Goal: Information Seeking & Learning: Learn about a topic

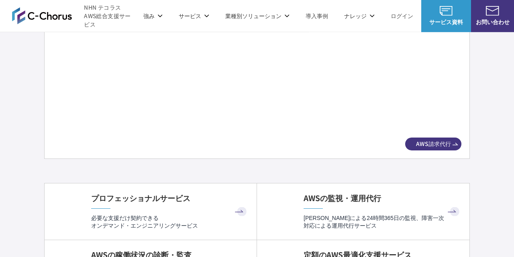
scroll to position [1619, 0]
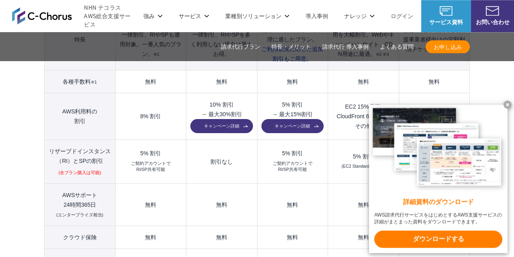
scroll to position [992, 0]
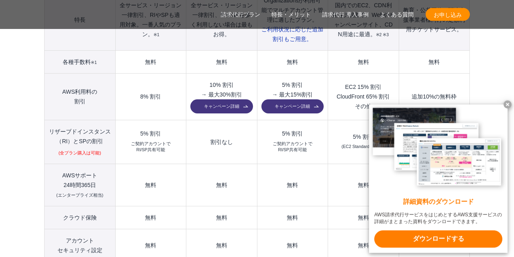
click at [508, 102] on x-t at bounding box center [508, 104] width 8 height 8
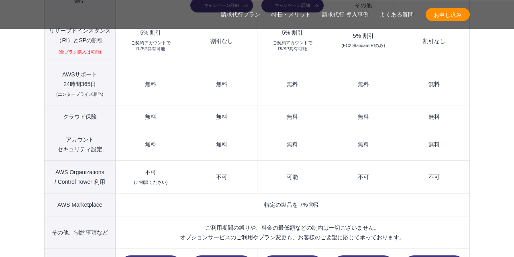
scroll to position [1108, 0]
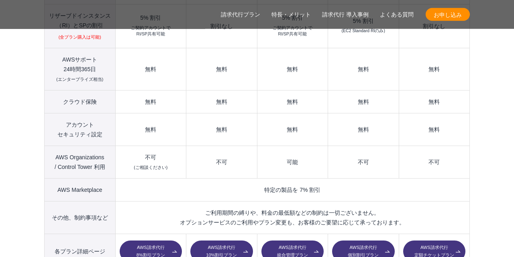
click at [307, 240] on link "AWS請求代行 統合管理プラン" at bounding box center [293, 251] width 62 height 22
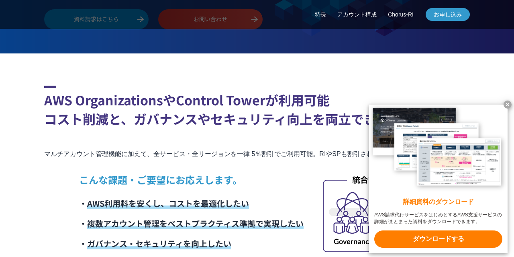
scroll to position [289, 0]
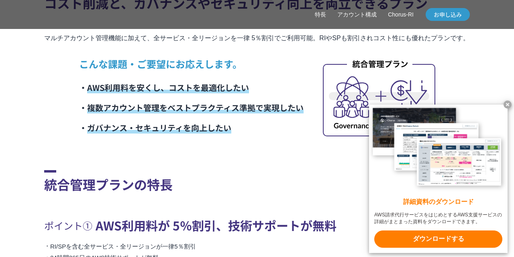
click at [508, 105] on x-t at bounding box center [508, 104] width 8 height 8
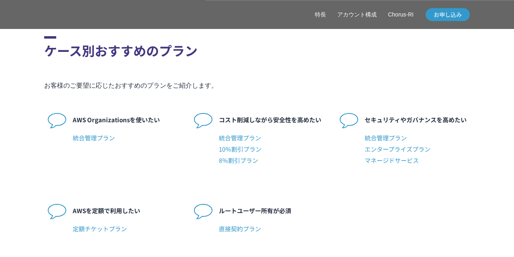
scroll to position [1967, 0]
